Goal: Entertainment & Leisure: Consume media (video, audio)

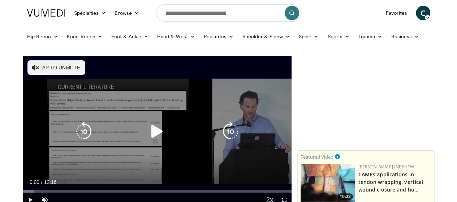
click at [148, 136] on icon "Video Player" at bounding box center [157, 131] width 20 height 20
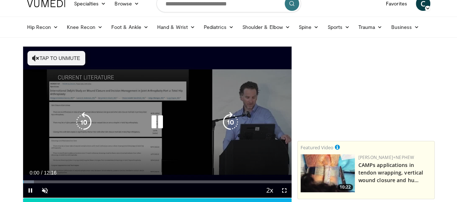
scroll to position [72, 0]
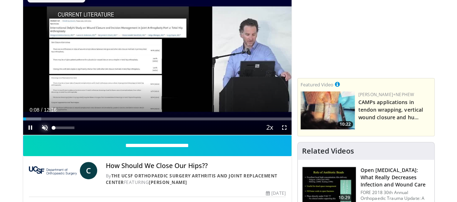
click at [38, 135] on span "Video Player" at bounding box center [45, 127] width 14 height 14
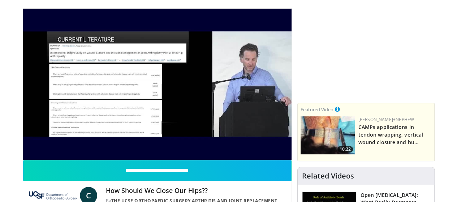
scroll to position [36, 0]
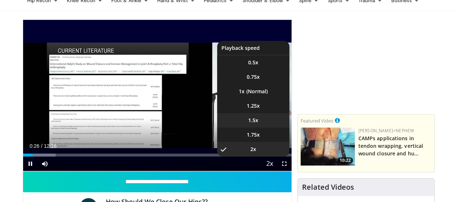
click at [267, 128] on li "1.5x" at bounding box center [253, 120] width 72 height 14
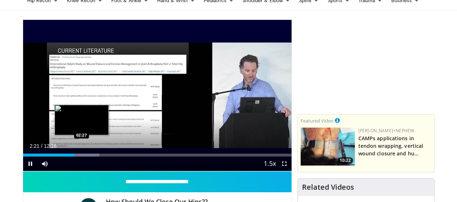
click at [64, 156] on div "Progress Bar" at bounding box center [81, 155] width 35 height 3
click at [70, 156] on div "Progress Bar" at bounding box center [81, 155] width 35 height 3
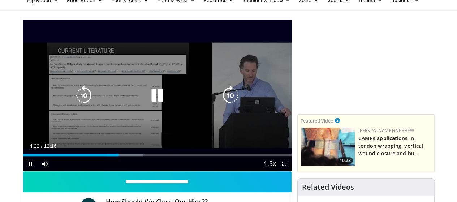
click at [160, 103] on icon "Video Player" at bounding box center [157, 95] width 20 height 20
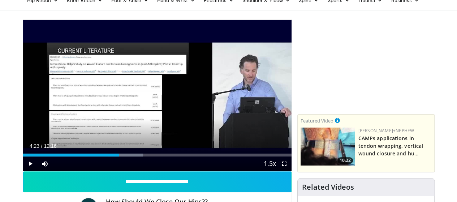
click at [159, 103] on div "10 seconds Tap to unmute" at bounding box center [157, 95] width 268 height 151
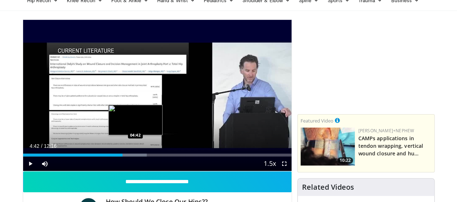
click at [117, 156] on div "Progress Bar" at bounding box center [128, 155] width 35 height 3
click at [120, 156] on div "Loaded : 46.11% 04:43 04:49" at bounding box center [157, 155] width 268 height 3
click at [125, 156] on div "Loaded : 48.82% 04:53 05:03" at bounding box center [157, 153] width 268 height 7
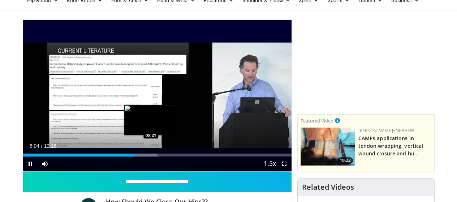
click at [132, 156] on div "Loaded : 50.18% 05:04 05:21" at bounding box center [157, 155] width 268 height 3
click at [138, 156] on div "Progress Bar" at bounding box center [144, 155] width 28 height 3
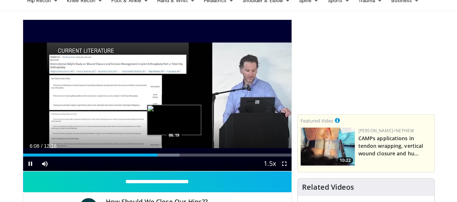
click at [155, 156] on div "Loaded : 58.32% 06:09 06:19" at bounding box center [157, 155] width 268 height 3
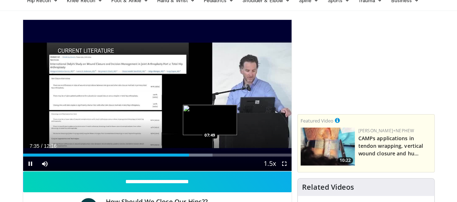
click at [191, 156] on div "Loaded : 70.53% 07:35 07:49" at bounding box center [157, 155] width 268 height 3
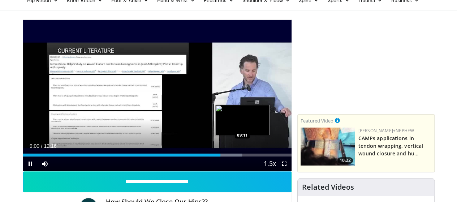
click at [224, 156] on div "Loaded : 81.60% 09:00 09:11" at bounding box center [157, 155] width 268 height 3
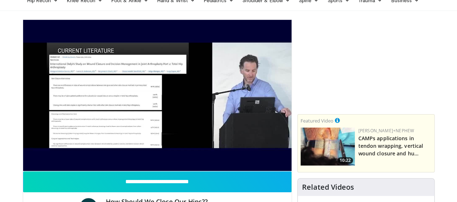
click at [227, 168] on div "10 seconds Tap to unmute" at bounding box center [157, 95] width 268 height 151
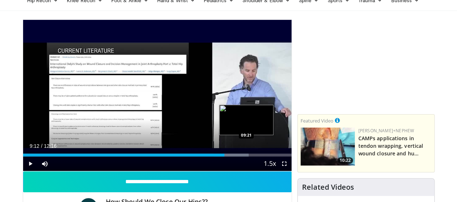
click at [228, 156] on div "Progress Bar" at bounding box center [230, 155] width 35 height 3
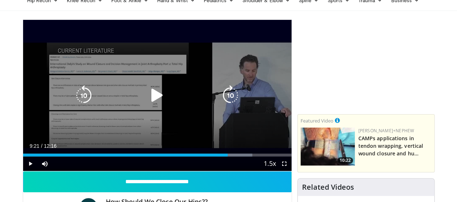
drag, startPoint x: 168, startPoint y: 97, endPoint x: 164, endPoint y: 102, distance: 6.7
click at [165, 102] on div "Video Player" at bounding box center [157, 95] width 161 height 14
click at [151, 103] on icon "Video Player" at bounding box center [157, 95] width 20 height 20
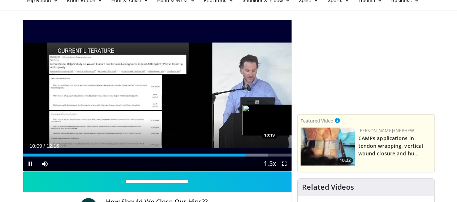
click at [251, 156] on div "Progress Bar" at bounding box center [251, 155] width 34 height 3
click at [268, 156] on div "Progress Bar" at bounding box center [266, 155] width 32 height 3
